Goal: Transaction & Acquisition: Book appointment/travel/reservation

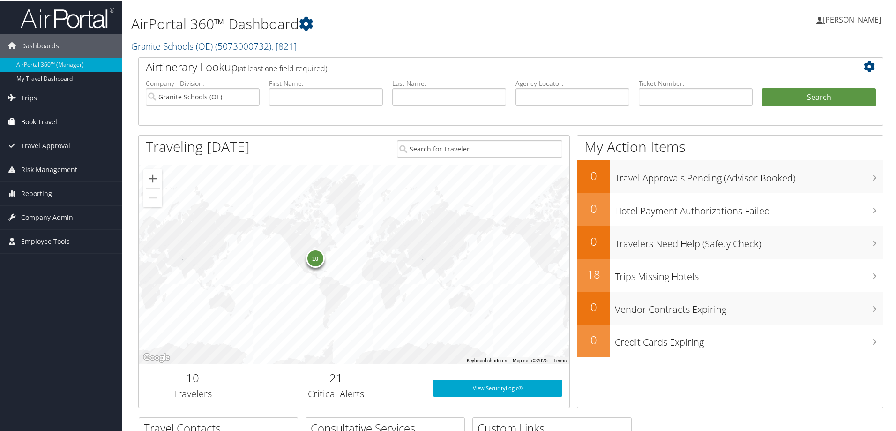
click at [62, 119] on link "Book Travel" at bounding box center [61, 120] width 122 height 23
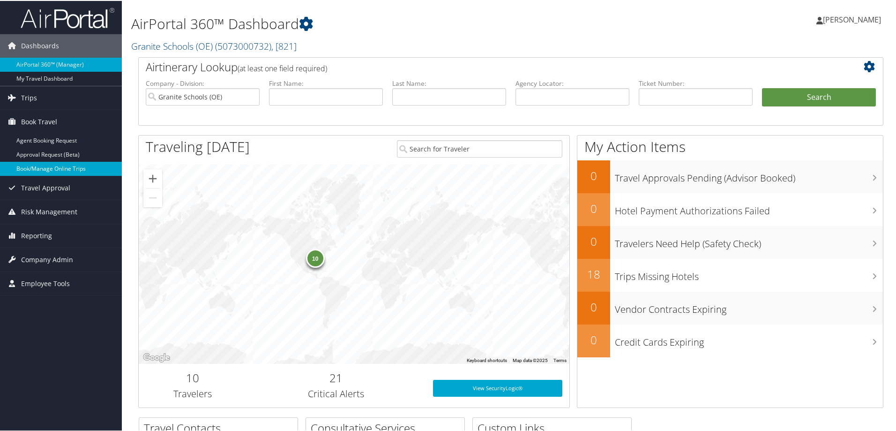
click at [61, 170] on link "Book/Manage Online Trips" at bounding box center [61, 168] width 122 height 14
